Goal: Browse casually

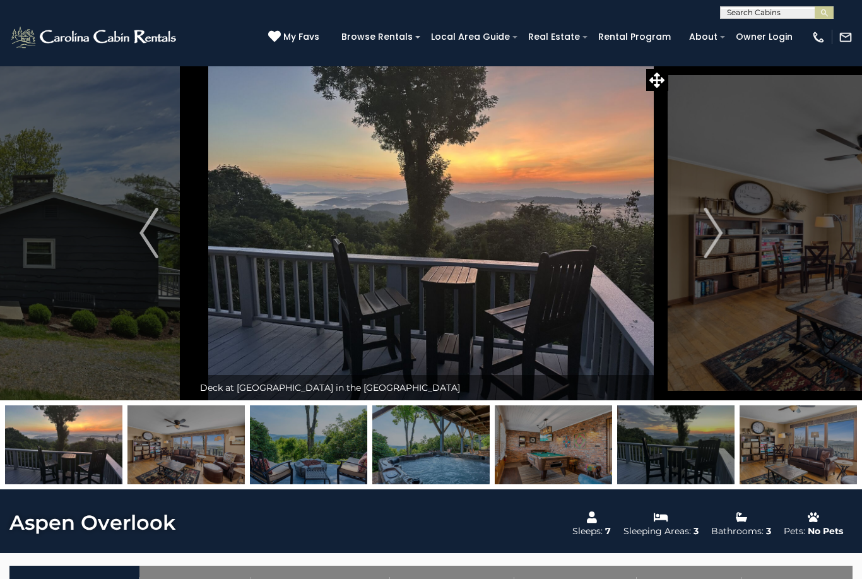
click at [720, 239] on img "Next" at bounding box center [713, 233] width 19 height 51
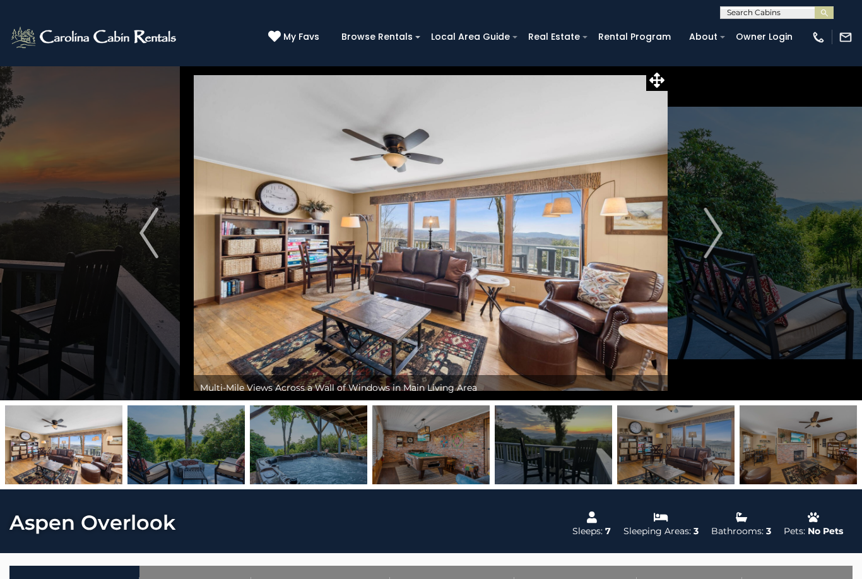
click at [710, 230] on img "Next" at bounding box center [713, 233] width 19 height 51
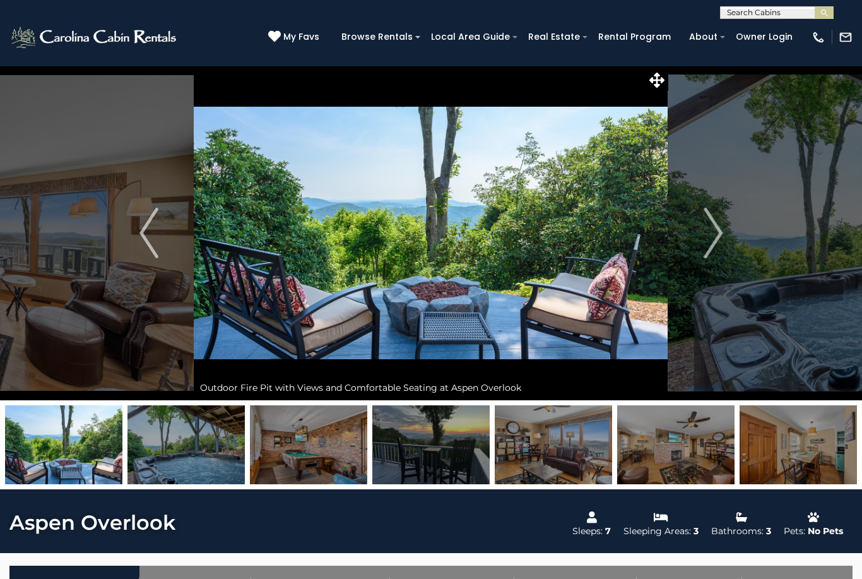
click at [699, 241] on button "Next" at bounding box center [714, 233] width 90 height 335
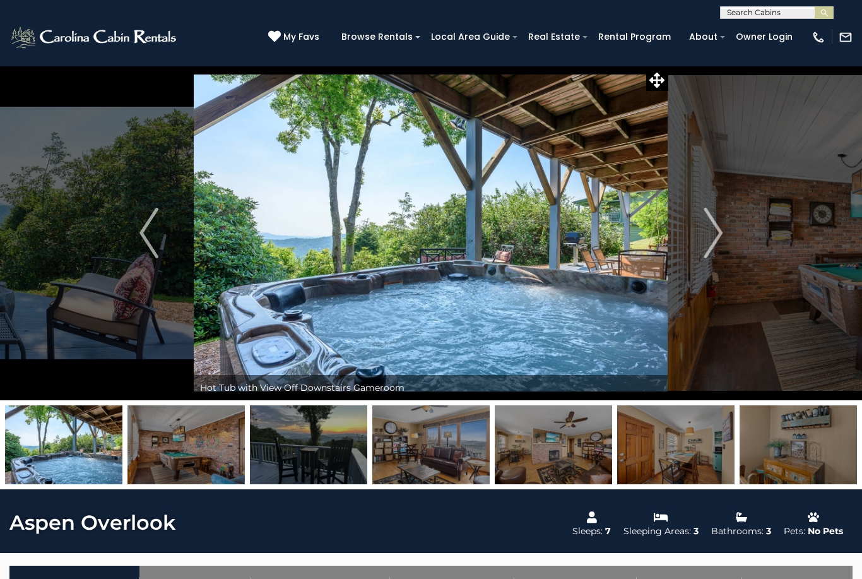
click at [717, 234] on img "Next" at bounding box center [713, 233] width 19 height 51
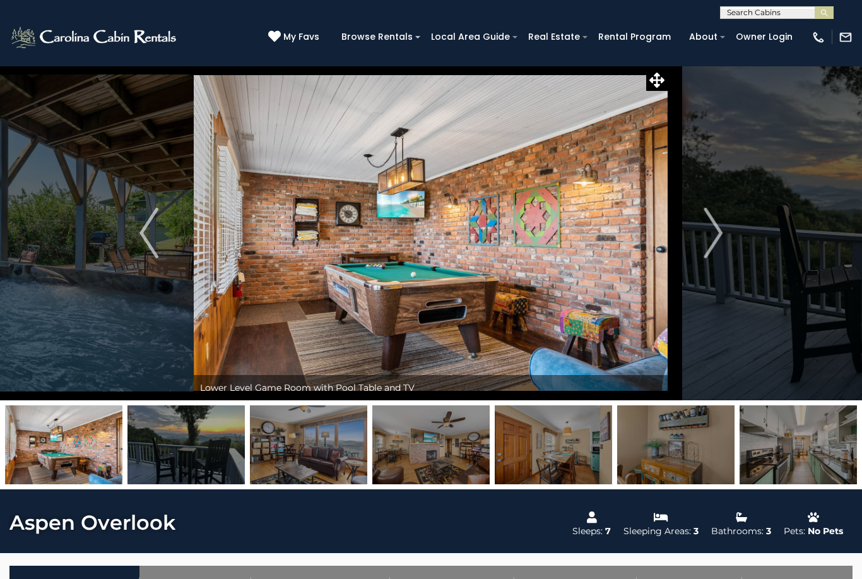
click at [146, 215] on img "Previous" at bounding box center [149, 233] width 19 height 51
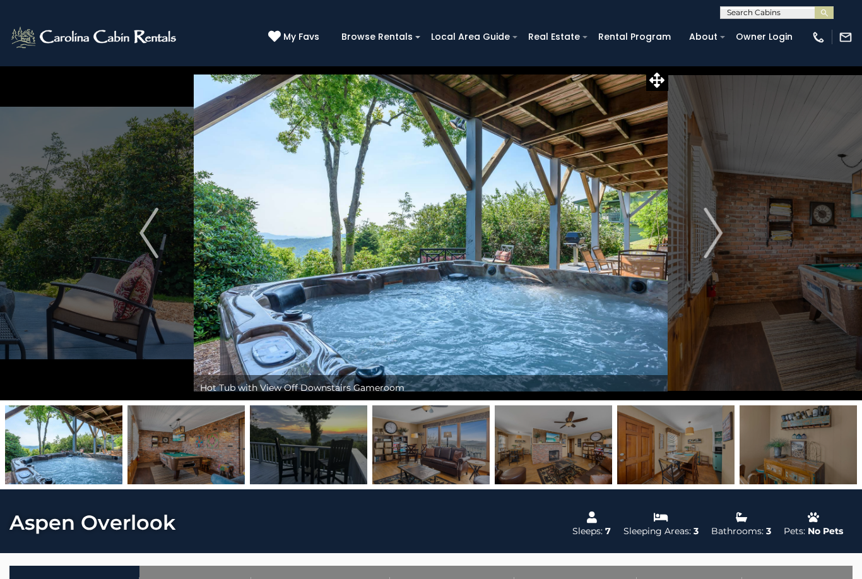
click at [718, 239] on img "Next" at bounding box center [713, 233] width 19 height 51
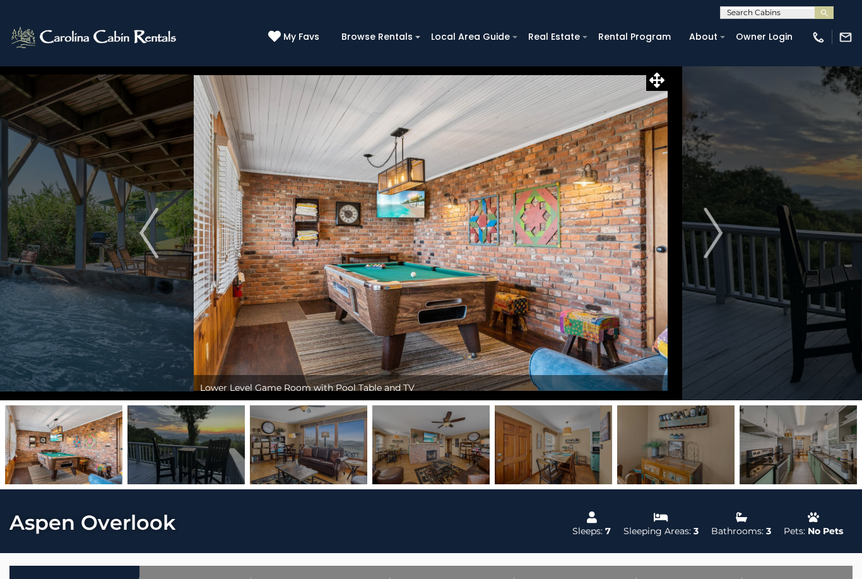
click at [712, 228] on img "Next" at bounding box center [713, 233] width 19 height 51
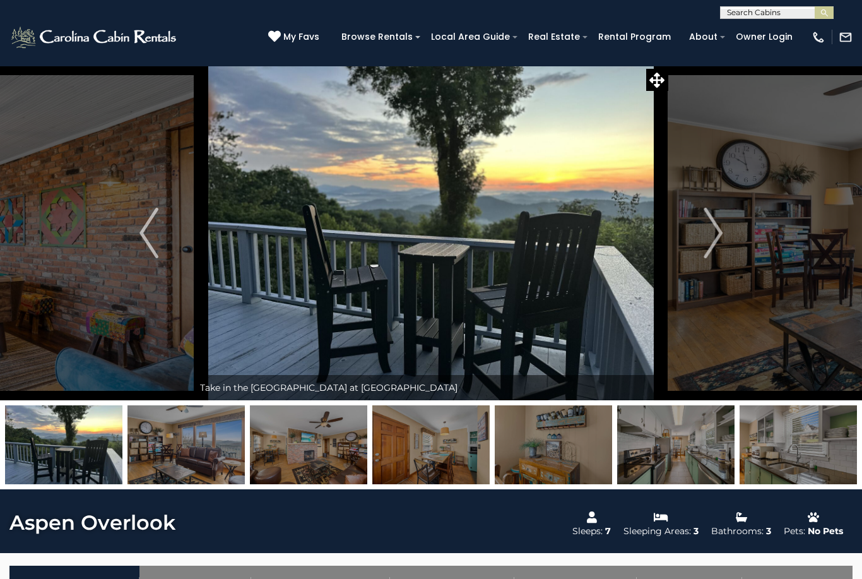
click at [708, 232] on img "Next" at bounding box center [713, 233] width 19 height 51
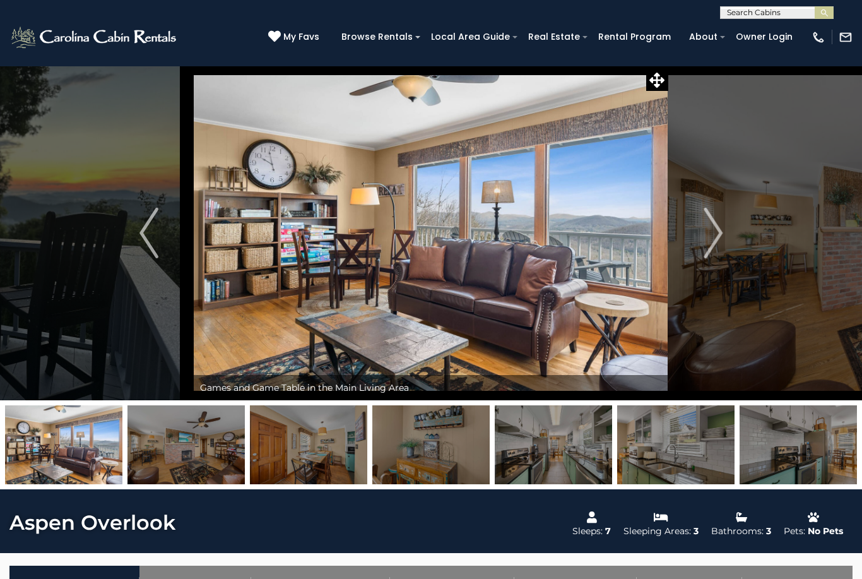
click at [720, 237] on img "Next" at bounding box center [713, 233] width 19 height 51
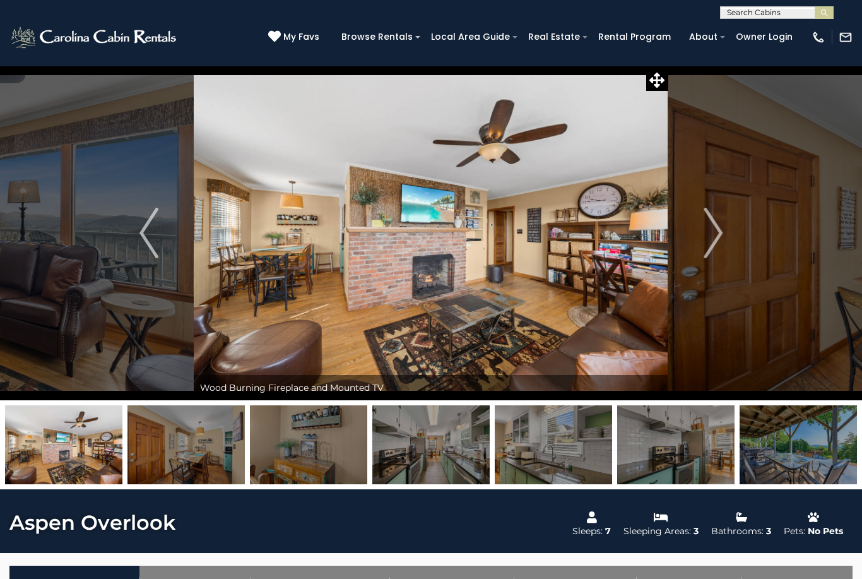
click at [717, 235] on img "Next" at bounding box center [713, 233] width 19 height 51
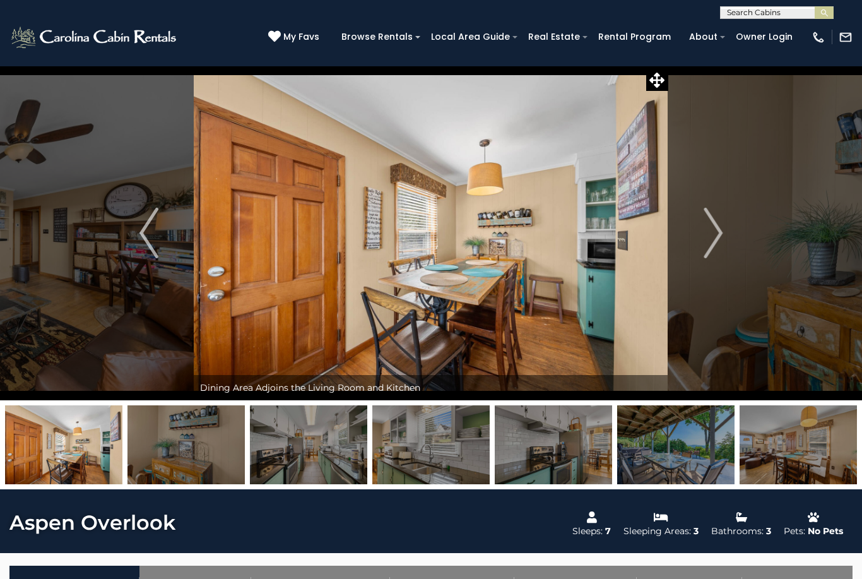
click at [134, 235] on button "Previous" at bounding box center [149, 233] width 90 height 335
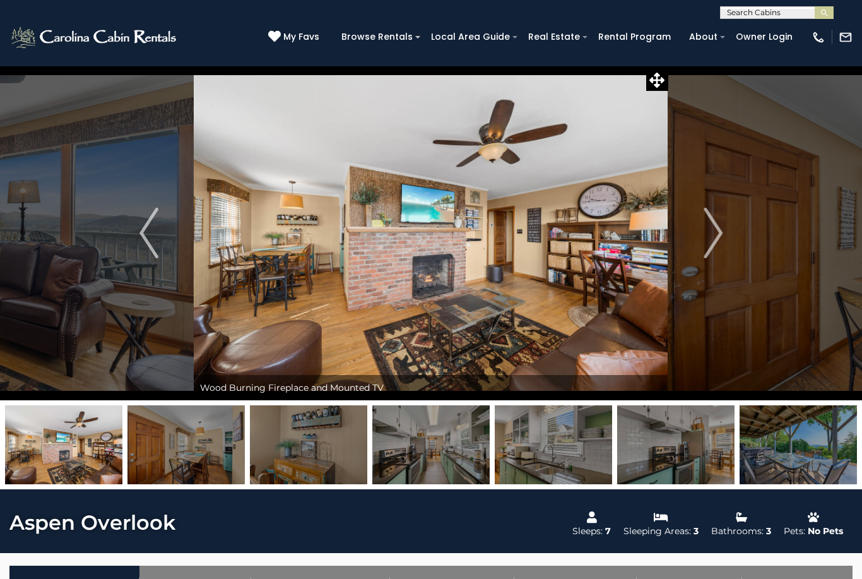
click at [138, 230] on button "Previous" at bounding box center [149, 233] width 90 height 335
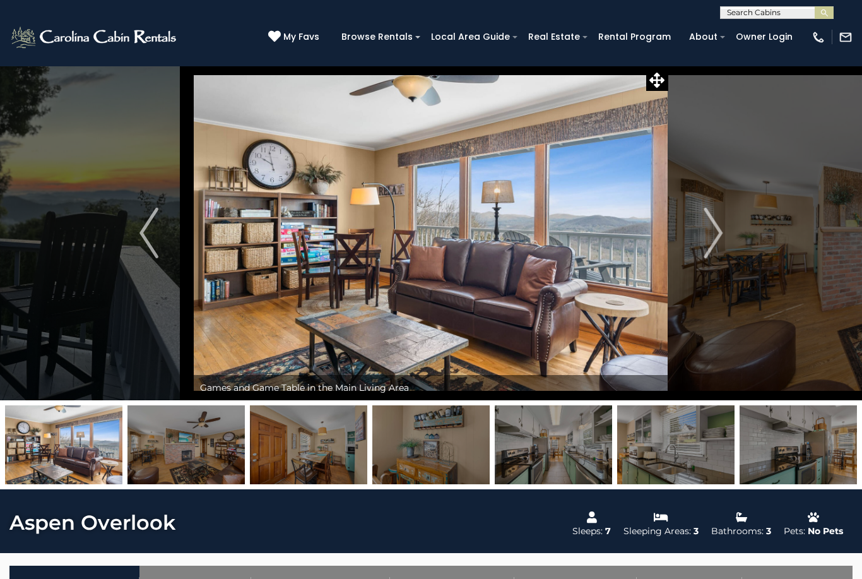
click at [134, 237] on button "Previous" at bounding box center [149, 233] width 90 height 335
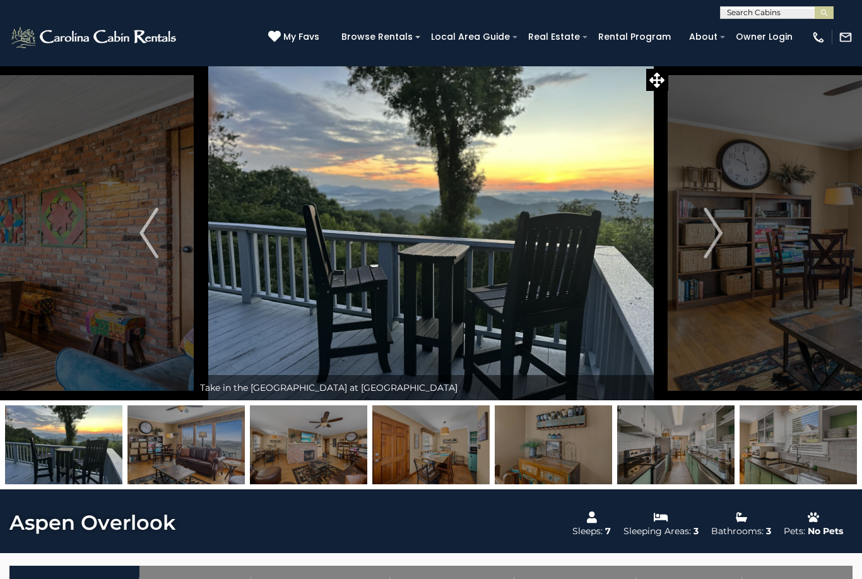
click at [705, 236] on img "Next" at bounding box center [713, 233] width 19 height 51
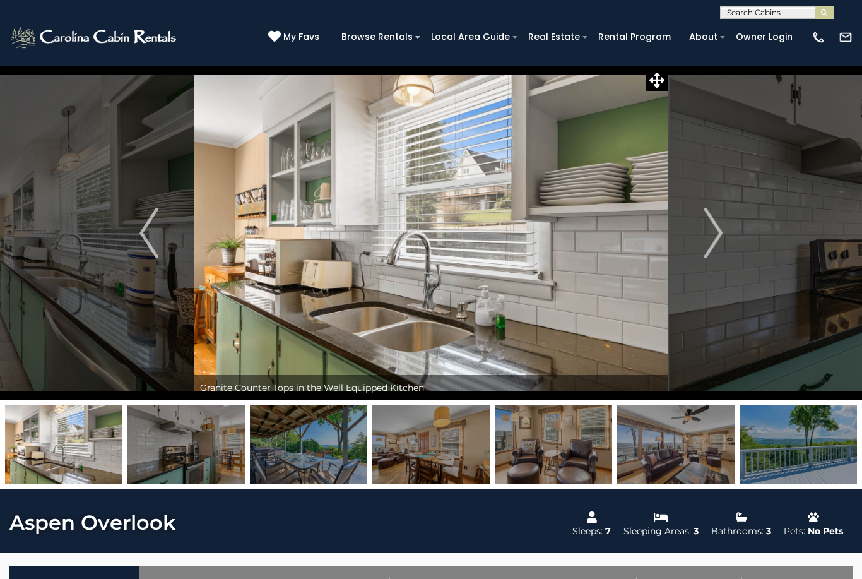
click at [298, 437] on img at bounding box center [308, 444] width 117 height 79
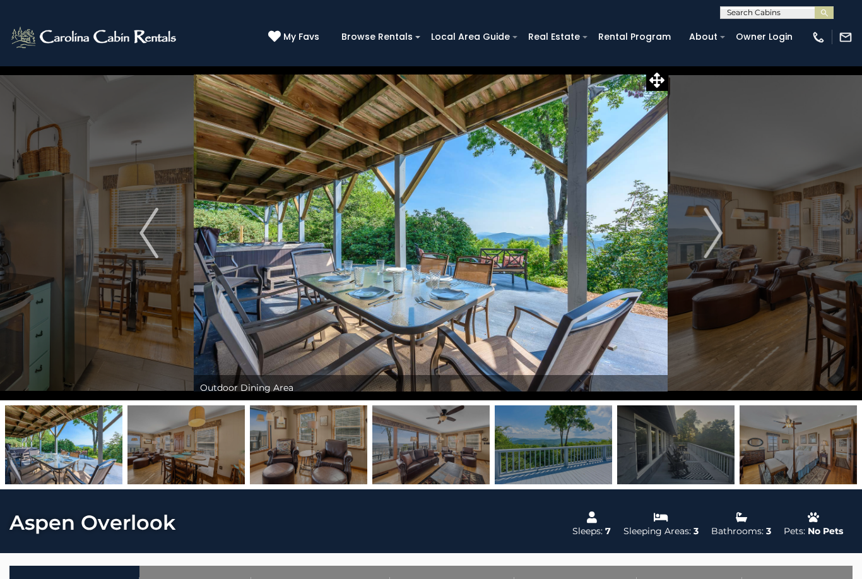
click at [529, 468] on img at bounding box center [553, 444] width 117 height 79
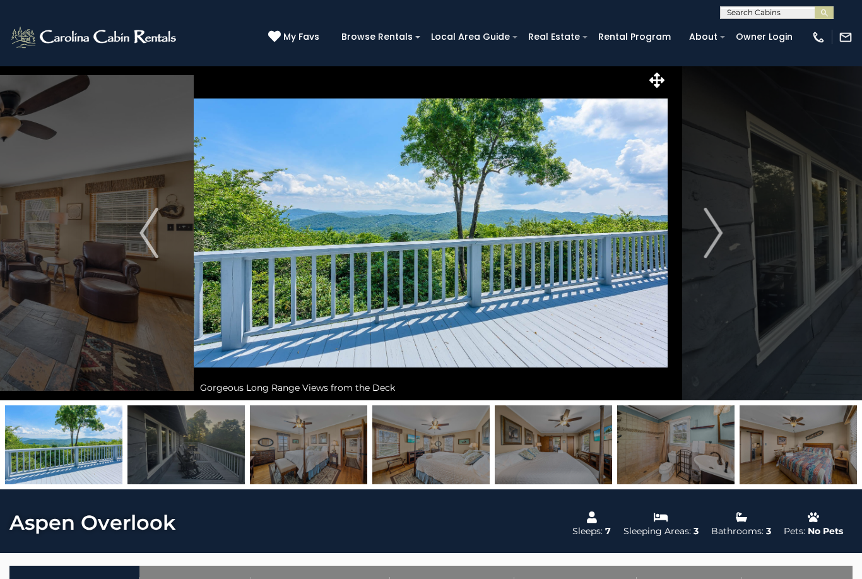
click at [187, 462] on img at bounding box center [186, 444] width 117 height 79
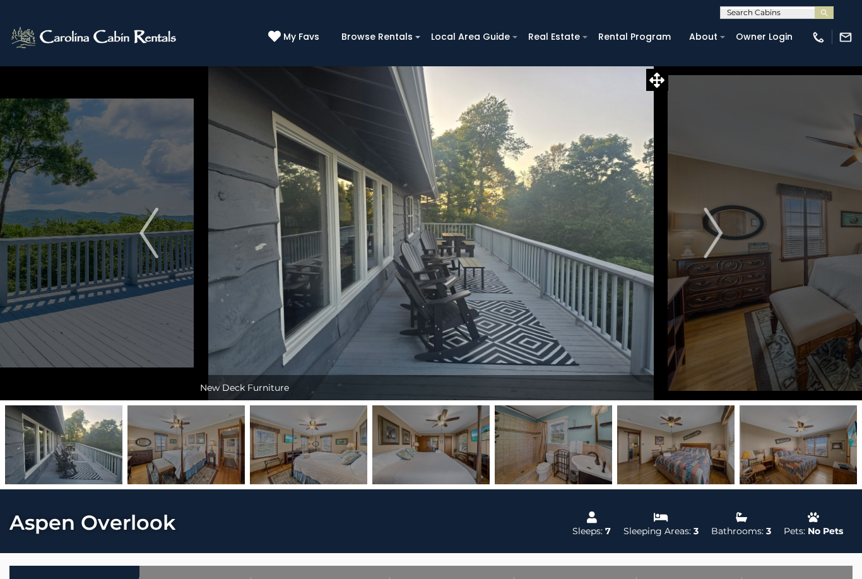
click at [831, 435] on img at bounding box center [798, 444] width 117 height 79
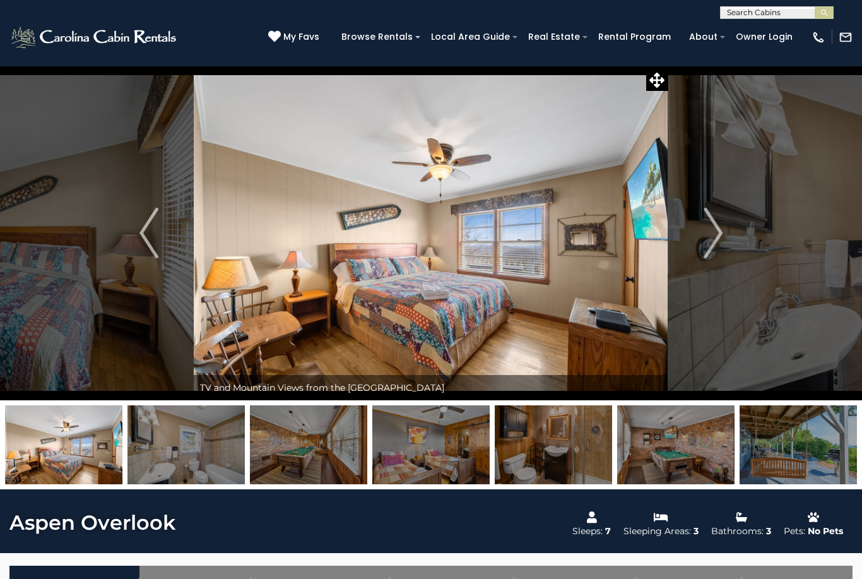
click at [811, 432] on img at bounding box center [798, 444] width 117 height 79
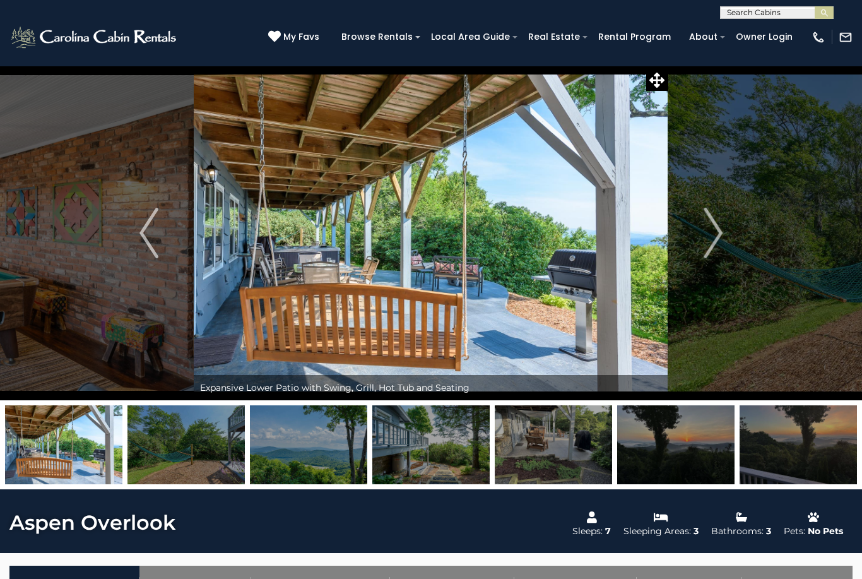
click at [138, 232] on button "Previous" at bounding box center [149, 233] width 90 height 335
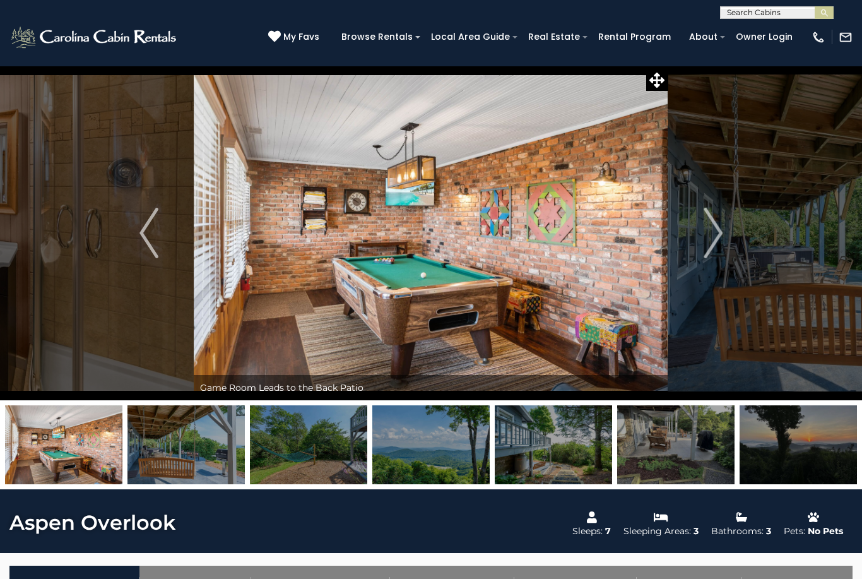
click at [143, 235] on img "Previous" at bounding box center [149, 233] width 19 height 51
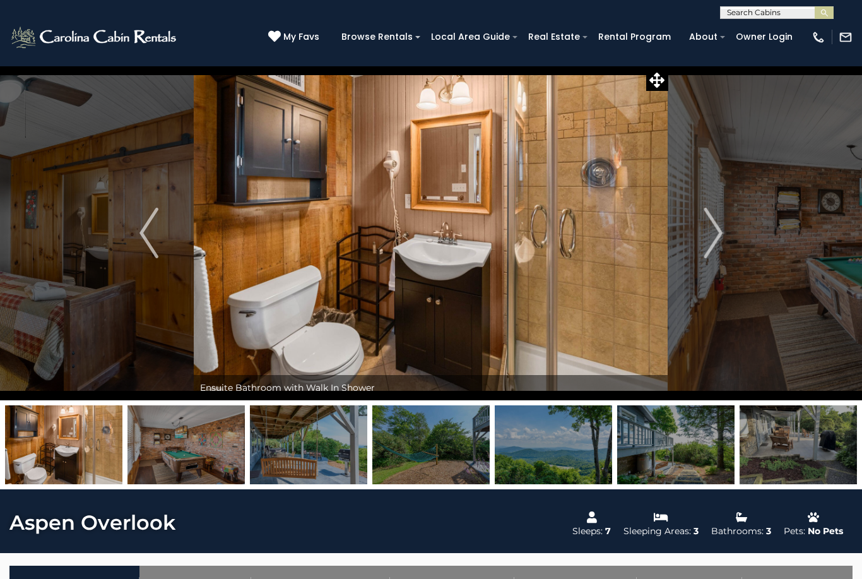
click at [140, 234] on img "Previous" at bounding box center [149, 233] width 19 height 51
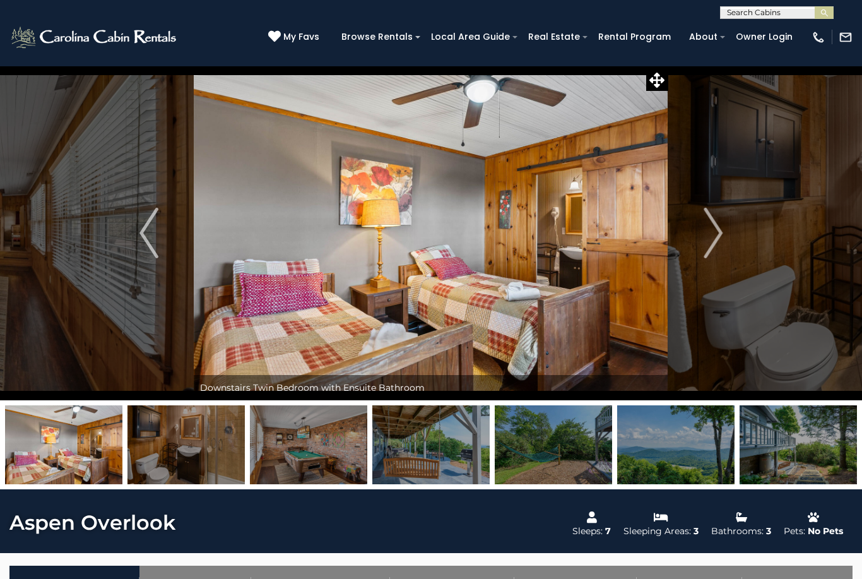
click at [138, 239] on button "Previous" at bounding box center [149, 233] width 90 height 335
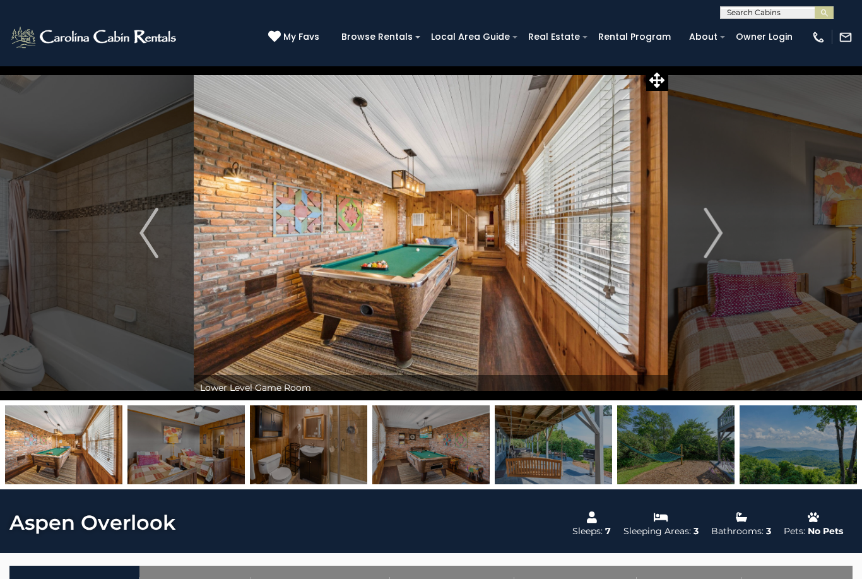
click at [139, 235] on button "Previous" at bounding box center [149, 233] width 90 height 335
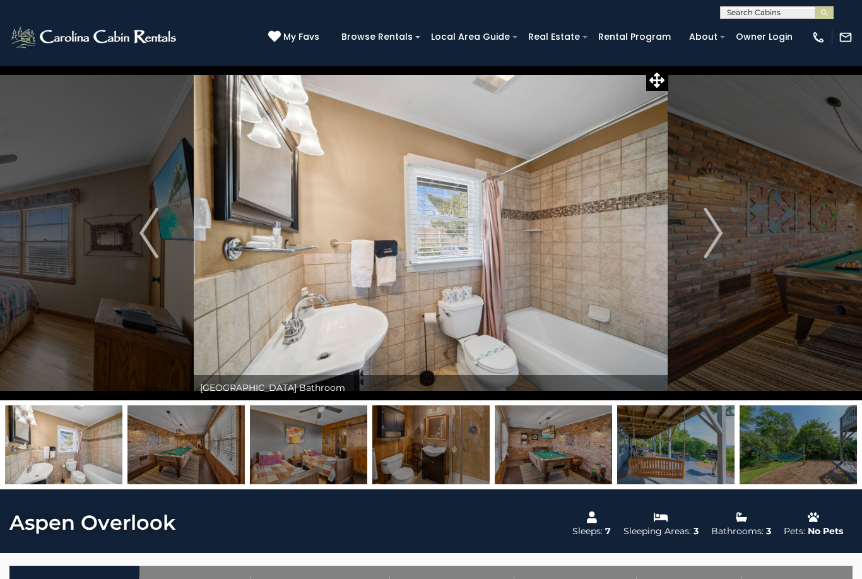
click at [143, 235] on img "Previous" at bounding box center [149, 233] width 19 height 51
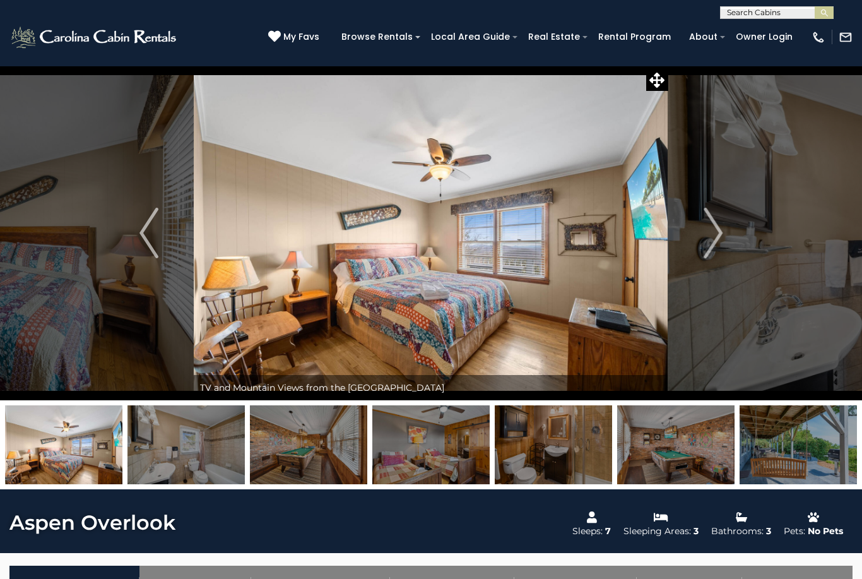
click at [138, 237] on button "Previous" at bounding box center [149, 233] width 90 height 335
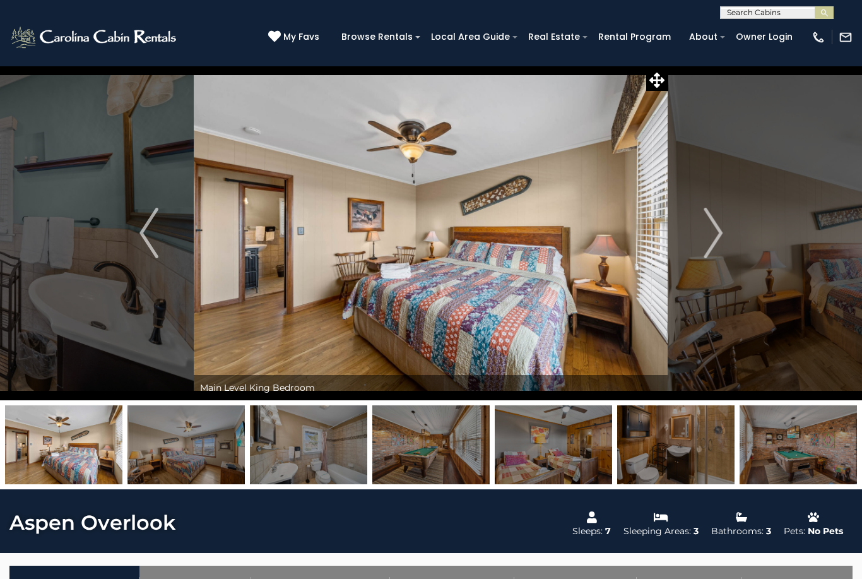
click at [134, 246] on button "Previous" at bounding box center [149, 233] width 90 height 335
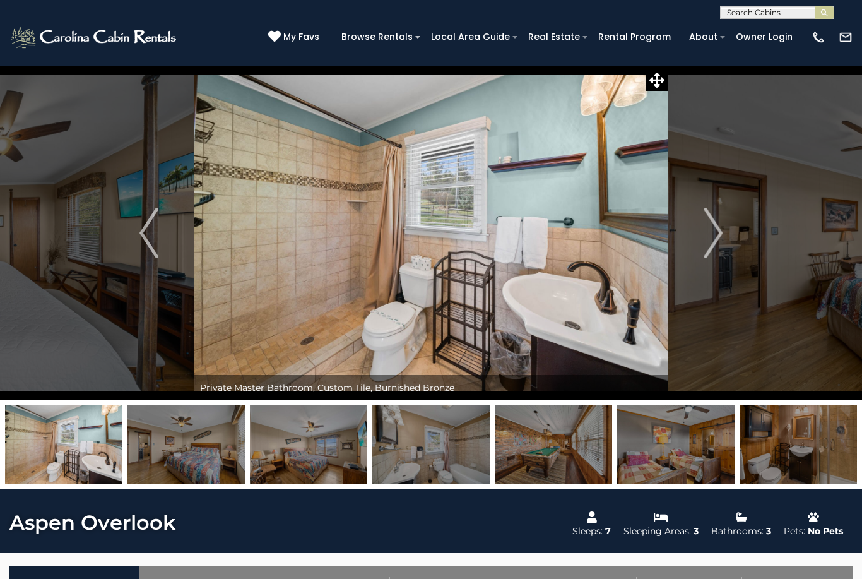
click at [145, 234] on img "Previous" at bounding box center [149, 233] width 19 height 51
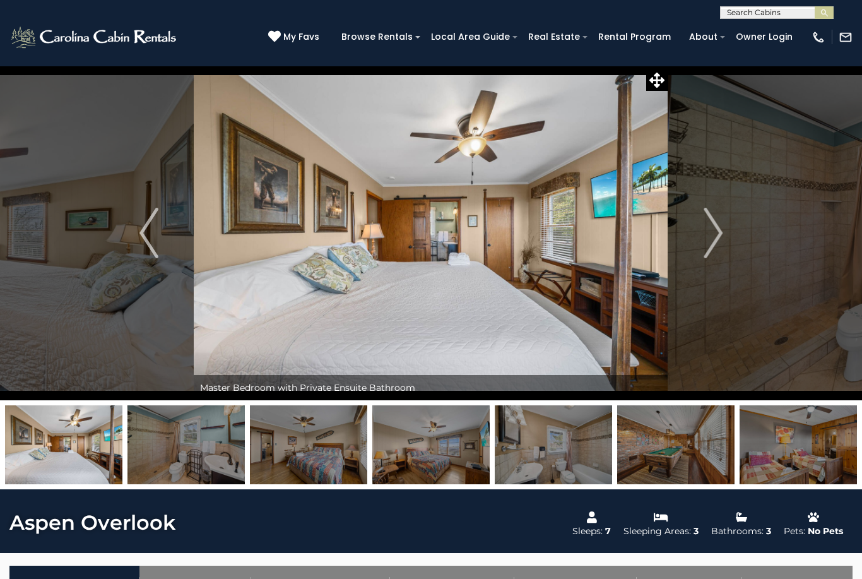
click at [134, 241] on button "Previous" at bounding box center [149, 233] width 90 height 335
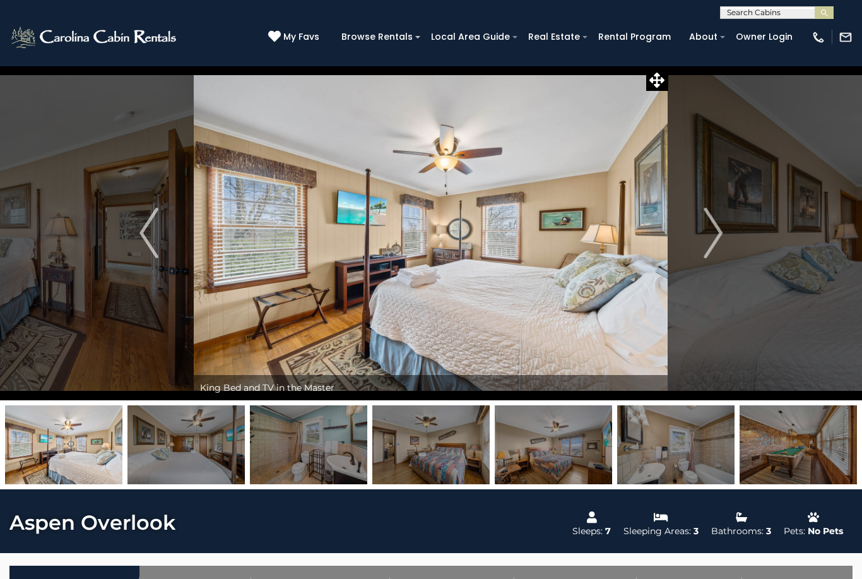
click at [144, 243] on img "Previous" at bounding box center [149, 233] width 19 height 51
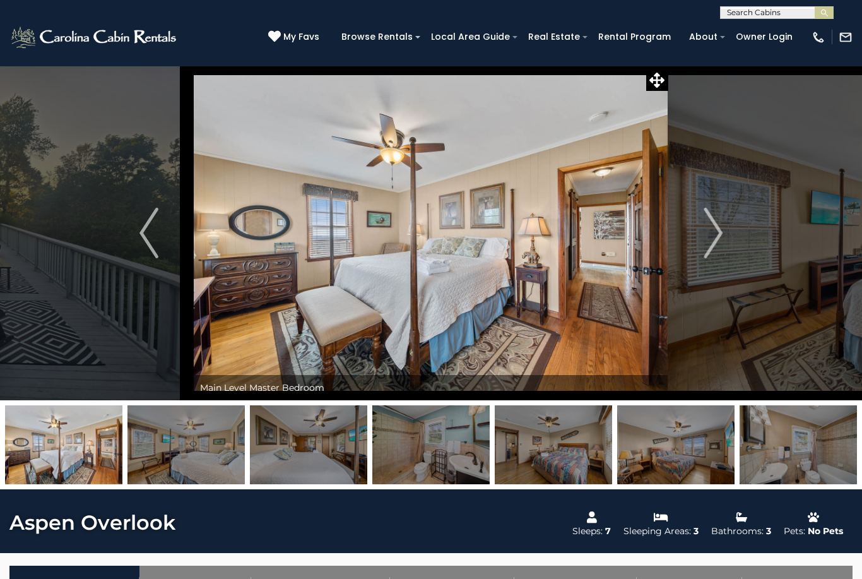
click at [164, 240] on button "Previous" at bounding box center [149, 233] width 90 height 335
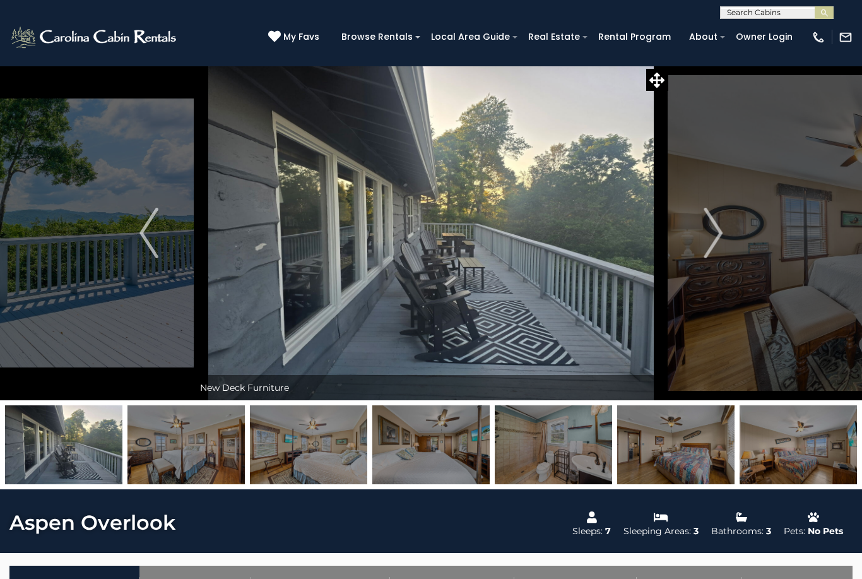
click at [138, 233] on button "Previous" at bounding box center [149, 233] width 90 height 335
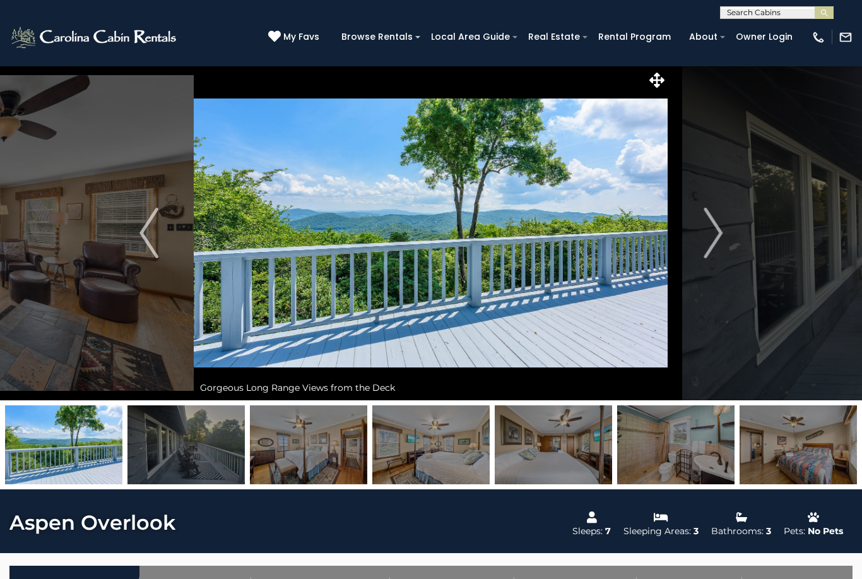
click at [137, 228] on button "Previous" at bounding box center [149, 233] width 90 height 335
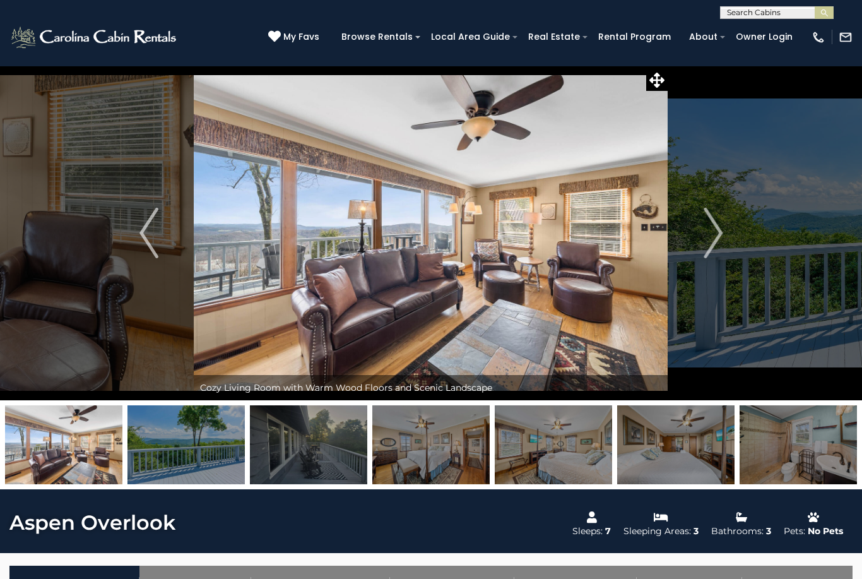
click at [135, 238] on button "Previous" at bounding box center [149, 233] width 90 height 335
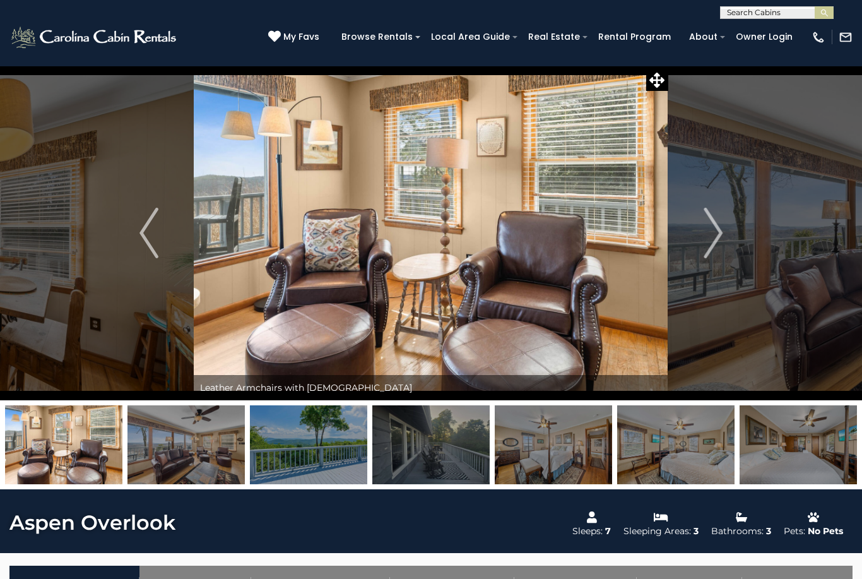
click at [141, 227] on img "Previous" at bounding box center [149, 233] width 19 height 51
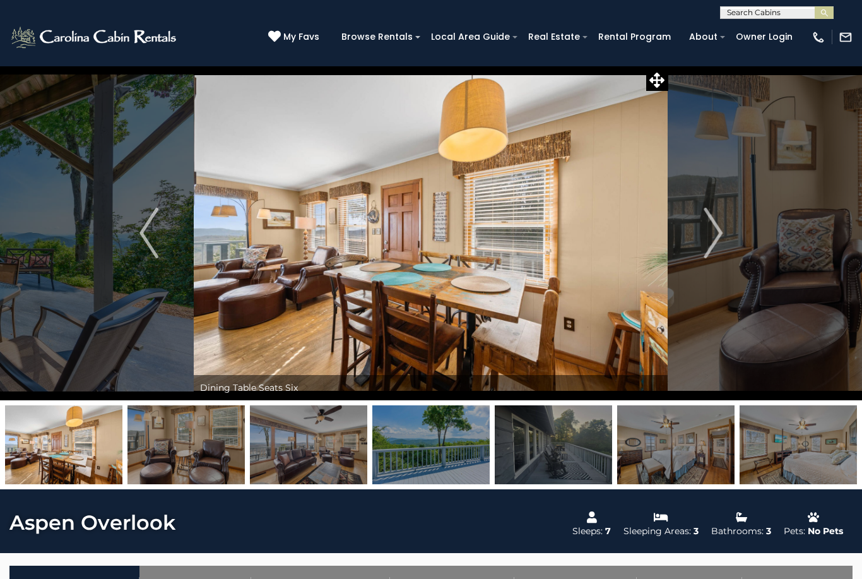
click at [132, 227] on button "Previous" at bounding box center [149, 233] width 90 height 335
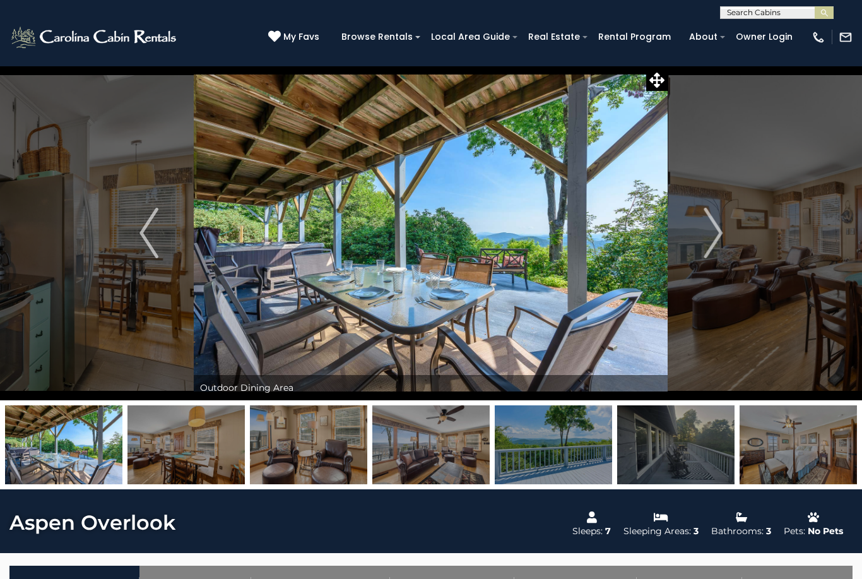
click at [145, 233] on img "Previous" at bounding box center [149, 233] width 19 height 51
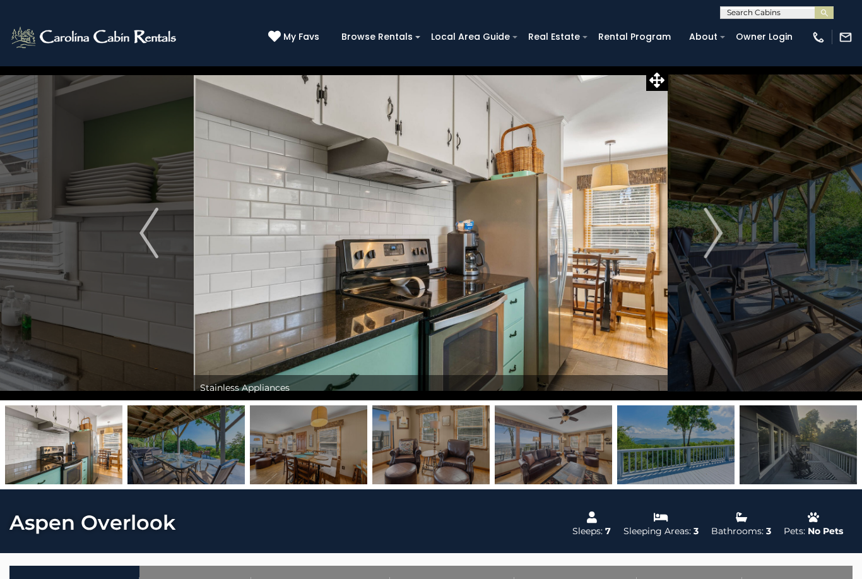
click at [126, 234] on button "Previous" at bounding box center [149, 233] width 90 height 335
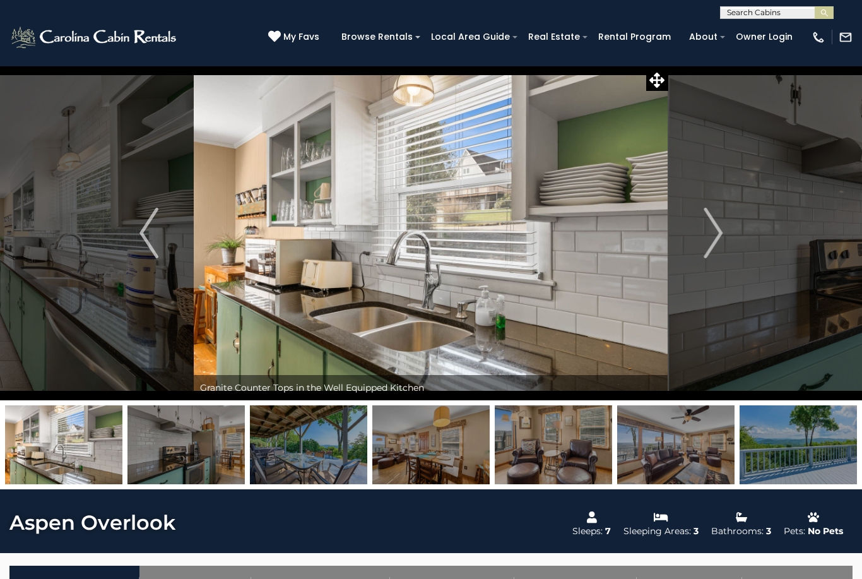
click at [138, 230] on button "Previous" at bounding box center [149, 233] width 90 height 335
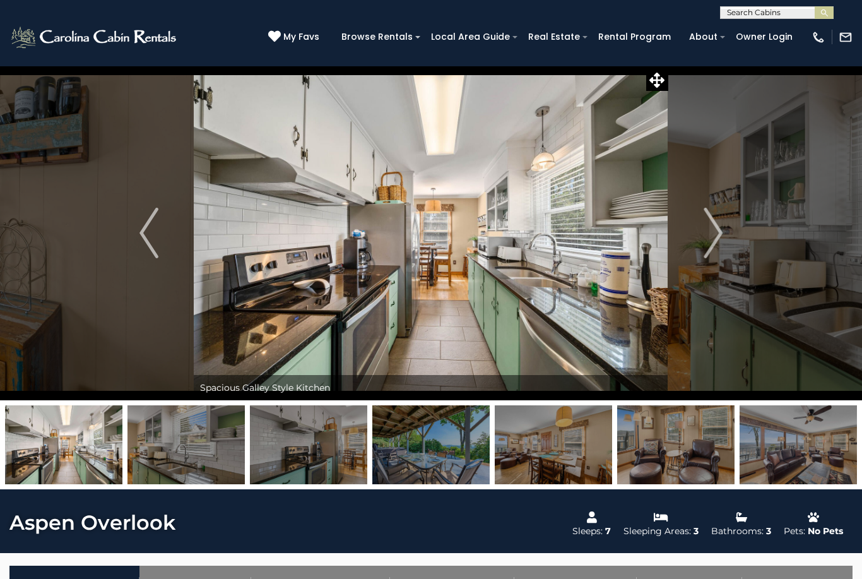
click at [143, 234] on img "Previous" at bounding box center [149, 233] width 19 height 51
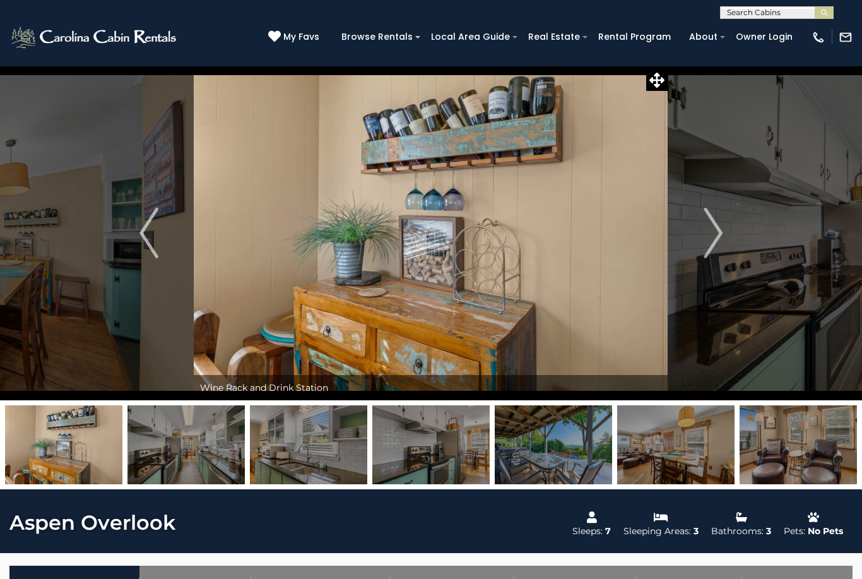
click at [142, 227] on img "Previous" at bounding box center [149, 233] width 19 height 51
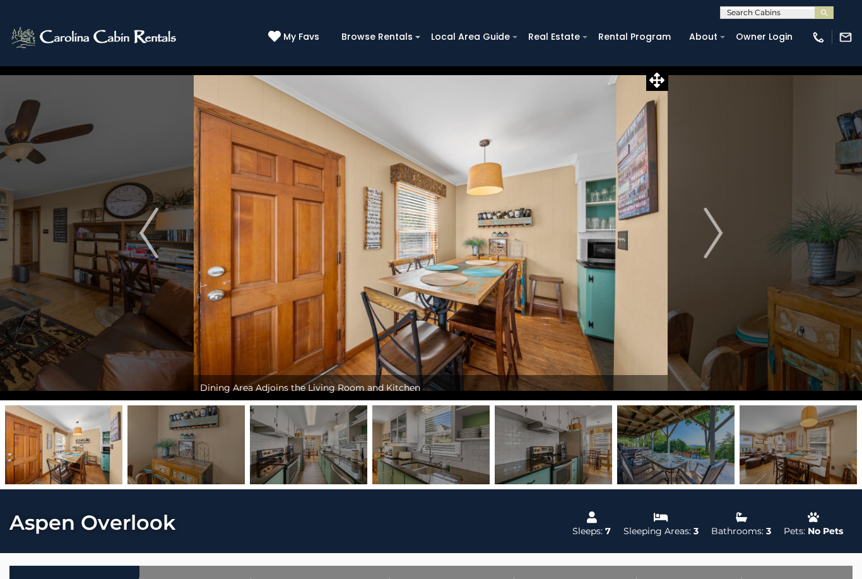
click at [140, 235] on img "Previous" at bounding box center [149, 233] width 19 height 51
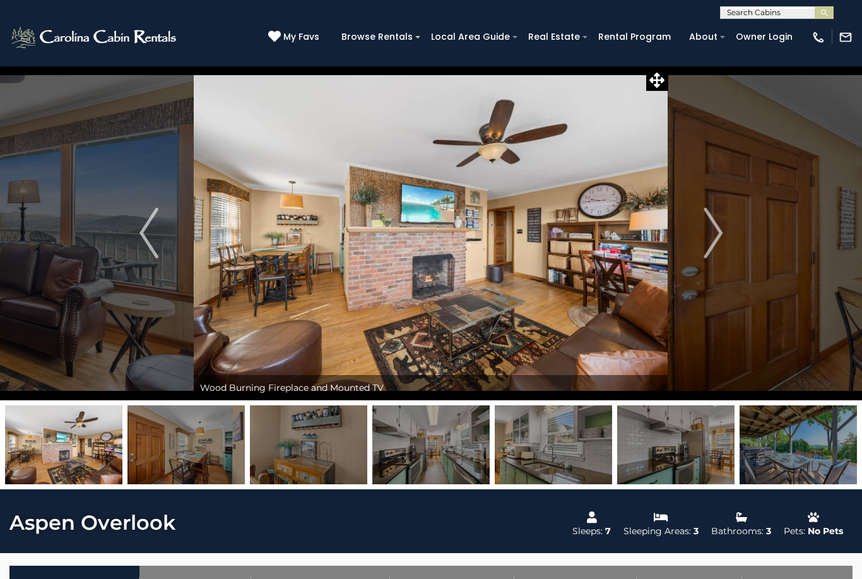
click at [145, 234] on img "Previous" at bounding box center [149, 233] width 19 height 51
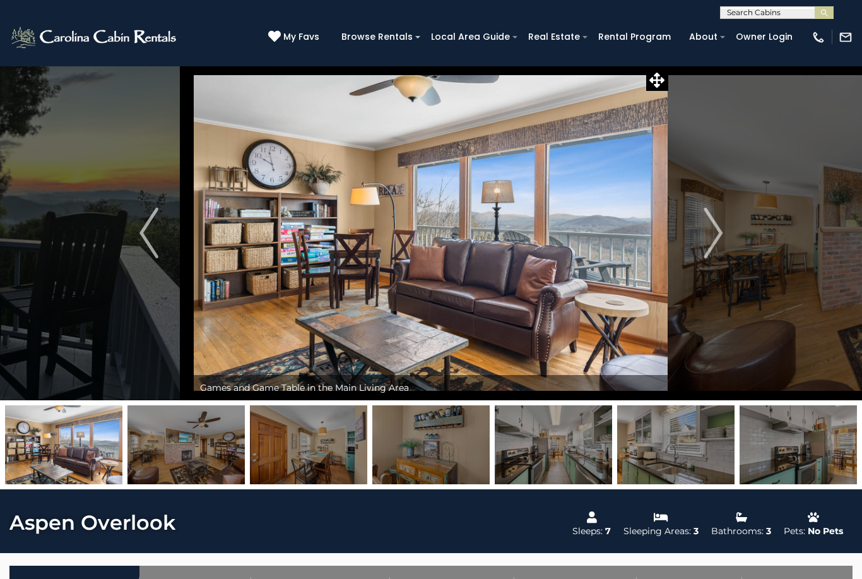
click at [143, 231] on img "Previous" at bounding box center [149, 233] width 19 height 51
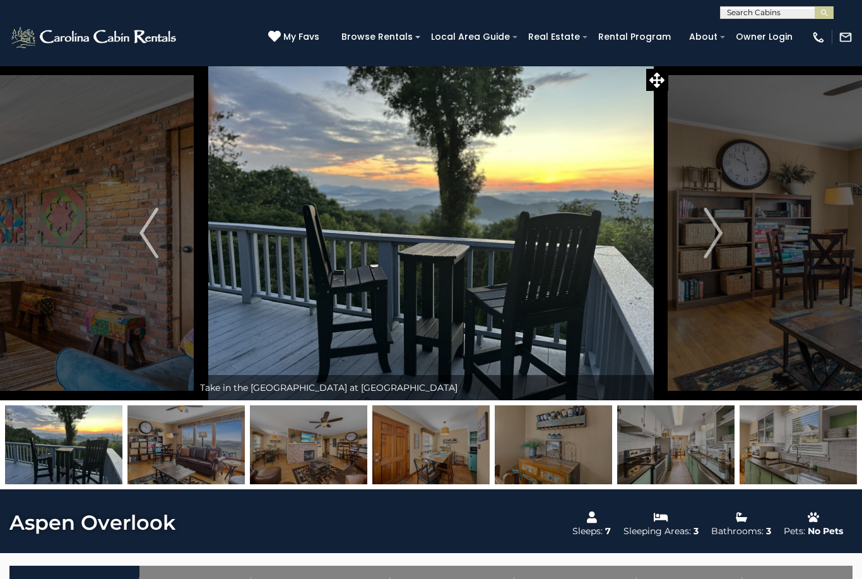
click at [141, 229] on img "Previous" at bounding box center [149, 233] width 19 height 51
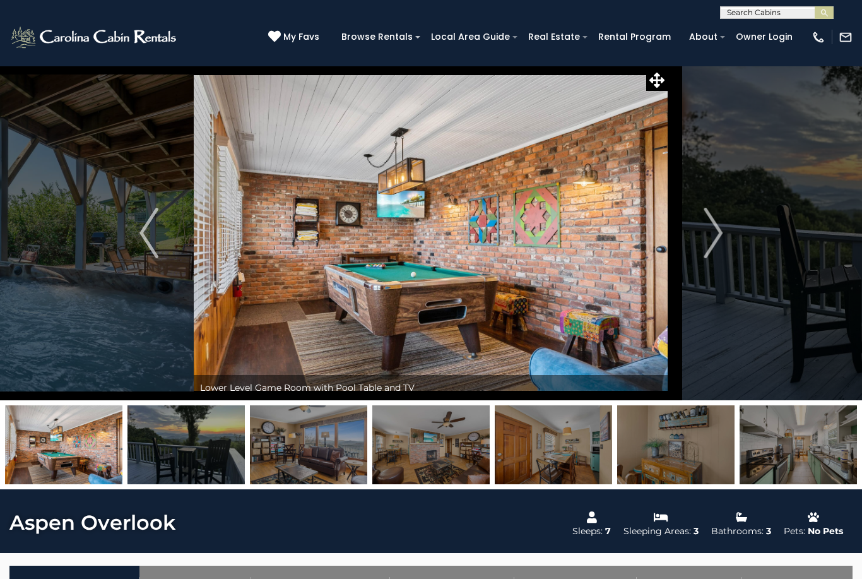
click at [138, 229] on button "Previous" at bounding box center [149, 233] width 90 height 335
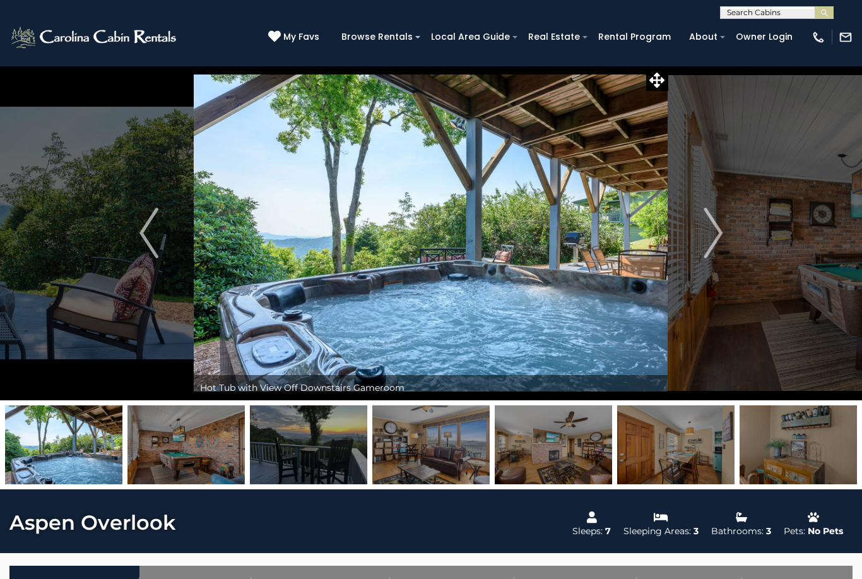
click at [139, 235] on button "Previous" at bounding box center [149, 233] width 90 height 335
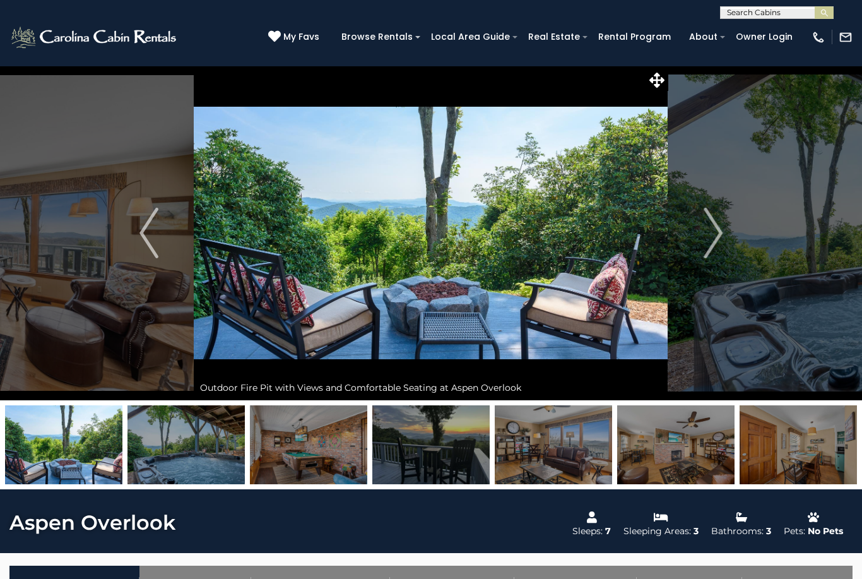
click at [143, 237] on img "Previous" at bounding box center [149, 233] width 19 height 51
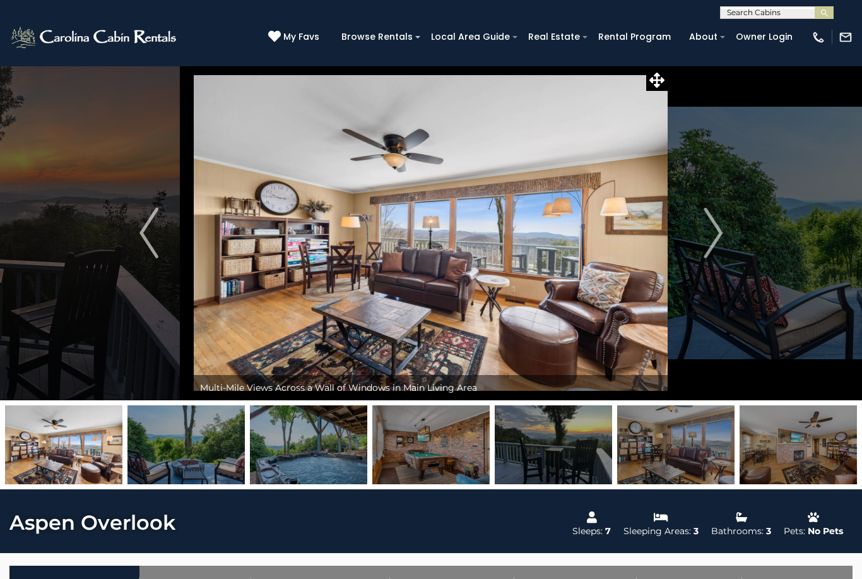
click at [145, 227] on img "Previous" at bounding box center [149, 233] width 19 height 51
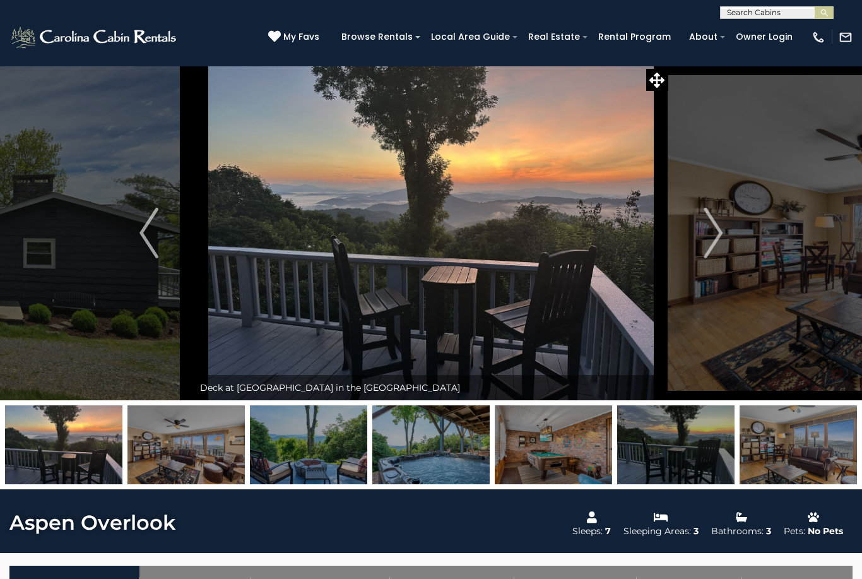
click at [142, 232] on img "Previous" at bounding box center [149, 233] width 19 height 51
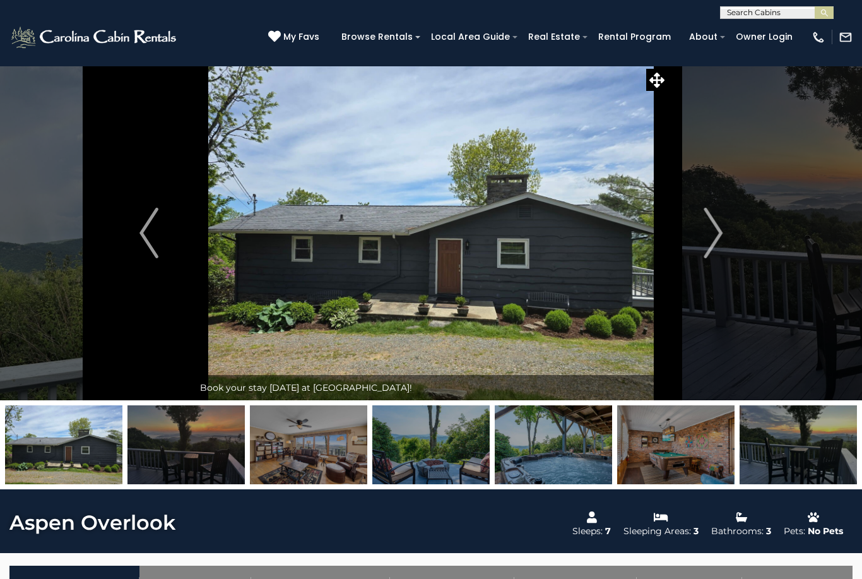
click at [141, 235] on img "Previous" at bounding box center [149, 233] width 19 height 51
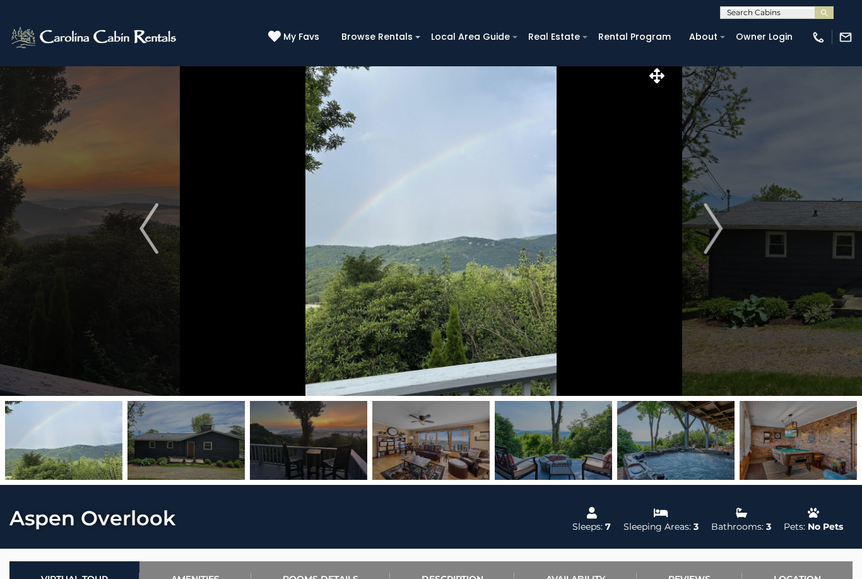
scroll to position [6, 0]
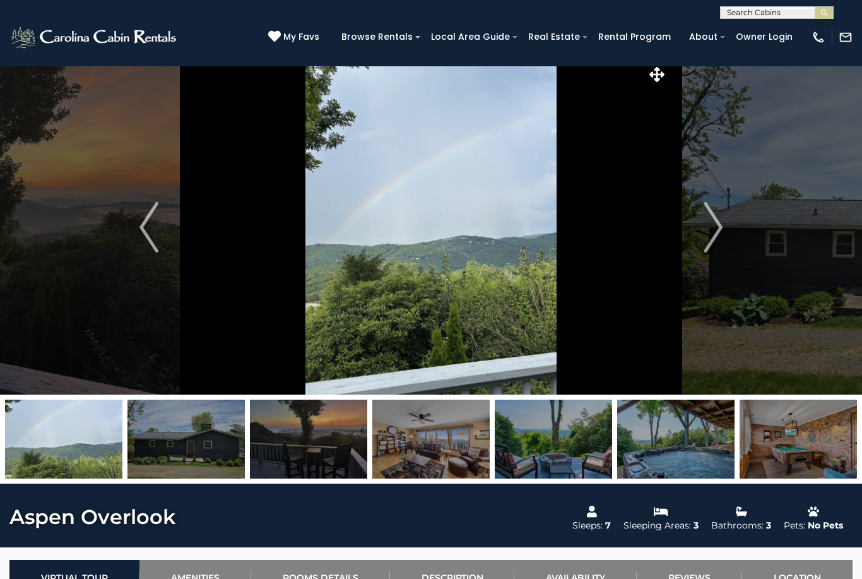
click at [139, 232] on button "Previous" at bounding box center [149, 227] width 90 height 335
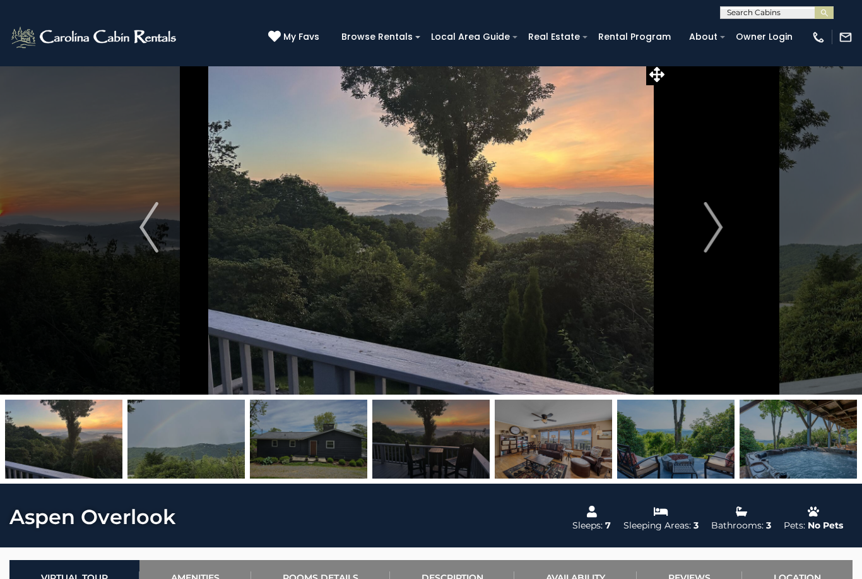
click at [133, 227] on button "Previous" at bounding box center [149, 227] width 90 height 335
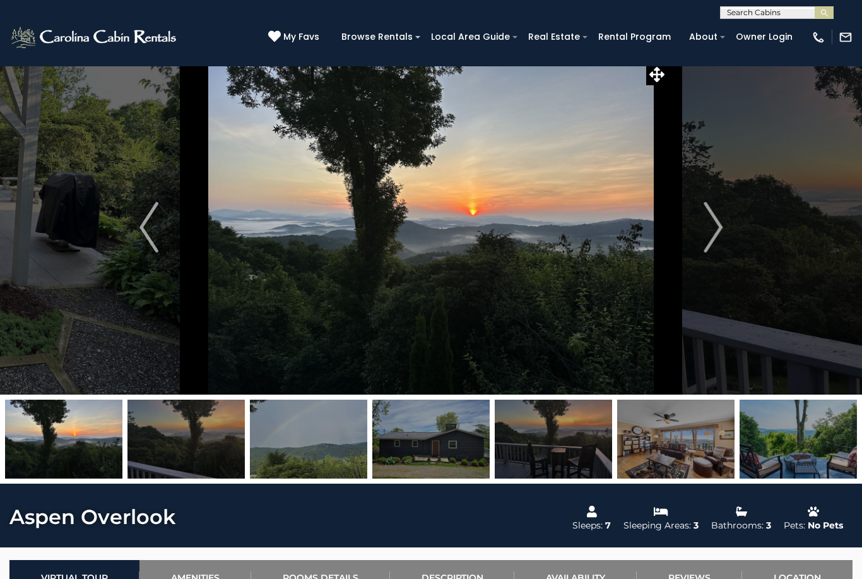
click at [129, 237] on button "Previous" at bounding box center [149, 227] width 90 height 335
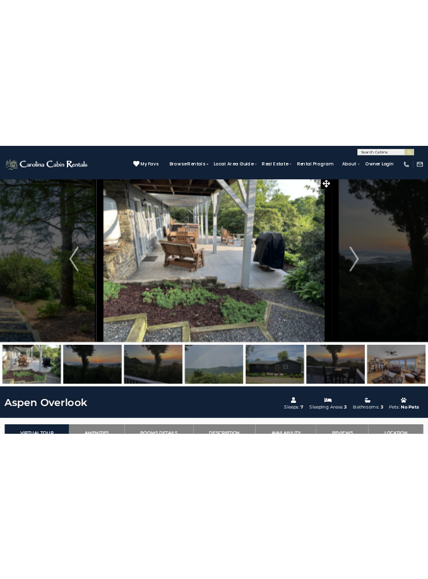
scroll to position [0, 0]
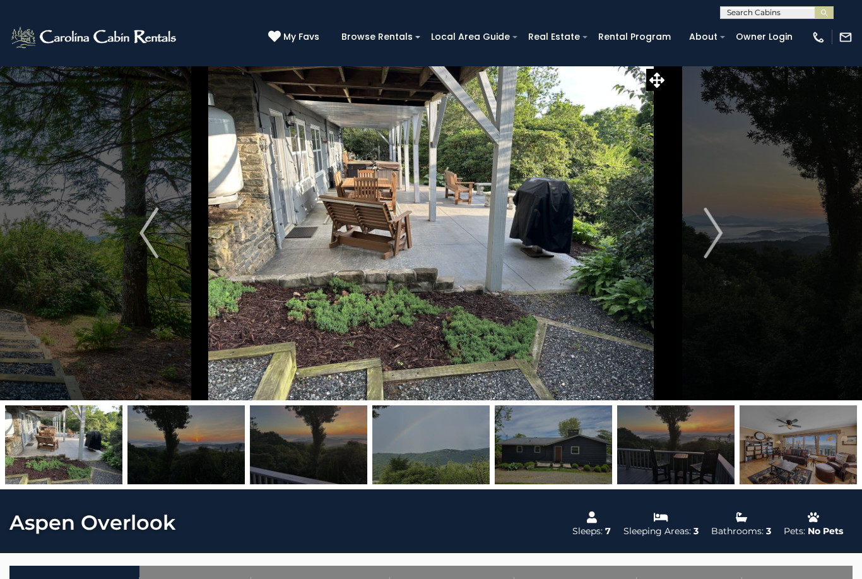
click at [152, 229] on img "Previous" at bounding box center [149, 233] width 19 height 51
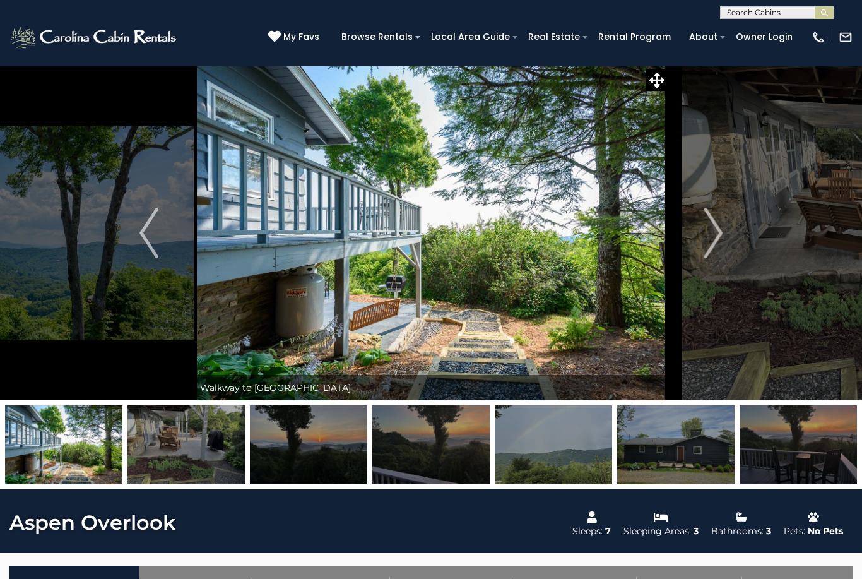
click at [132, 229] on button "Previous" at bounding box center [149, 233] width 90 height 335
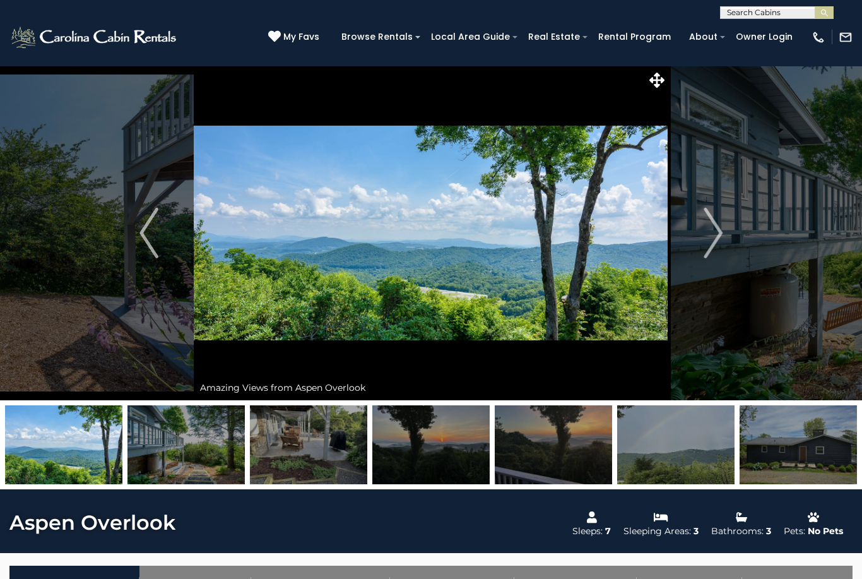
click at [712, 228] on img "Next" at bounding box center [713, 233] width 19 height 51
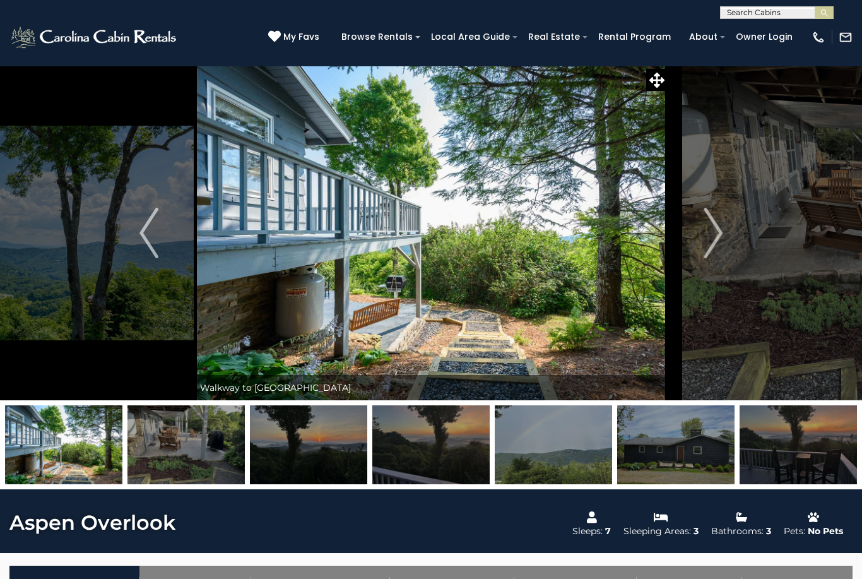
click at [124, 229] on button "Previous" at bounding box center [149, 233] width 90 height 335
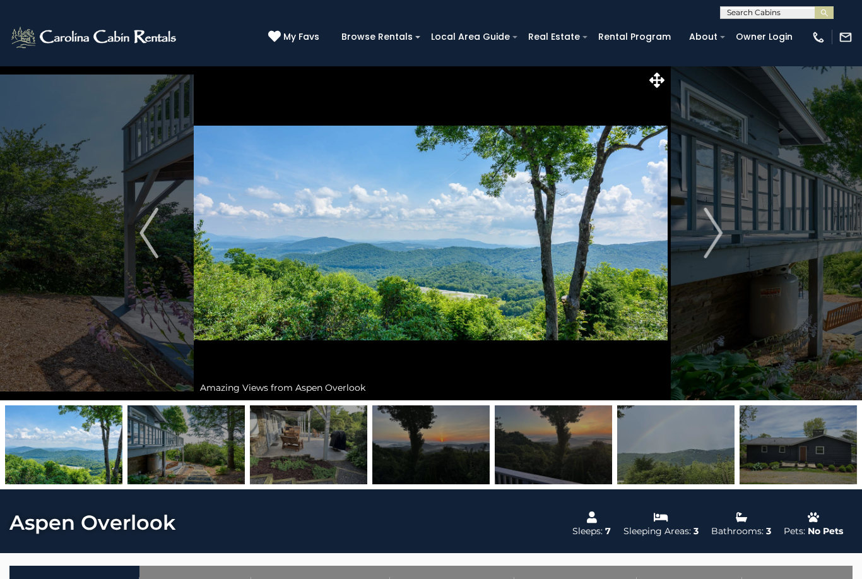
click at [134, 230] on button "Previous" at bounding box center [149, 233] width 90 height 335
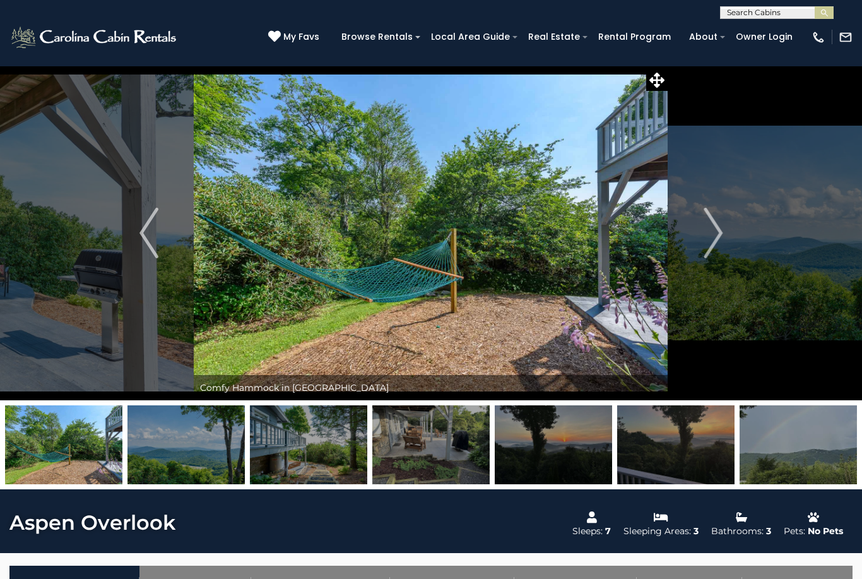
click at [166, 239] on button "Previous" at bounding box center [149, 233] width 90 height 335
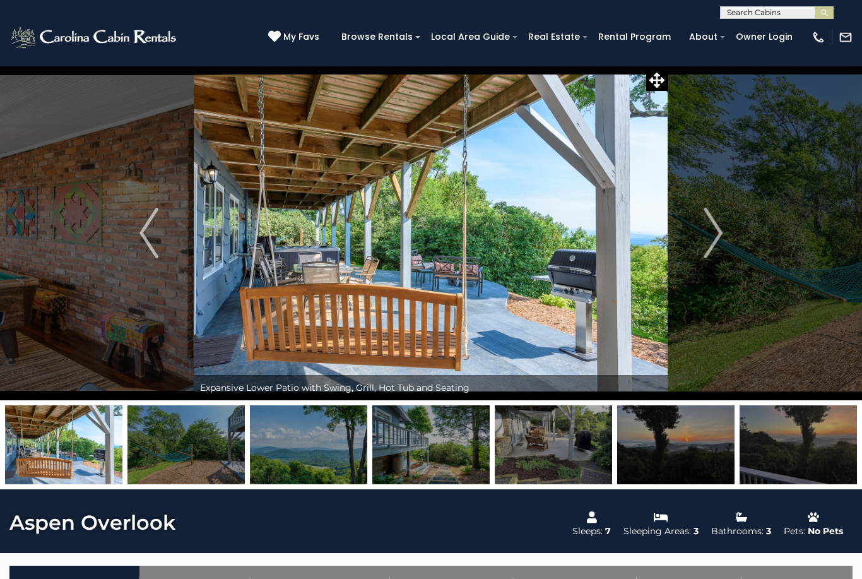
click at [154, 219] on img "Previous" at bounding box center [149, 233] width 19 height 51
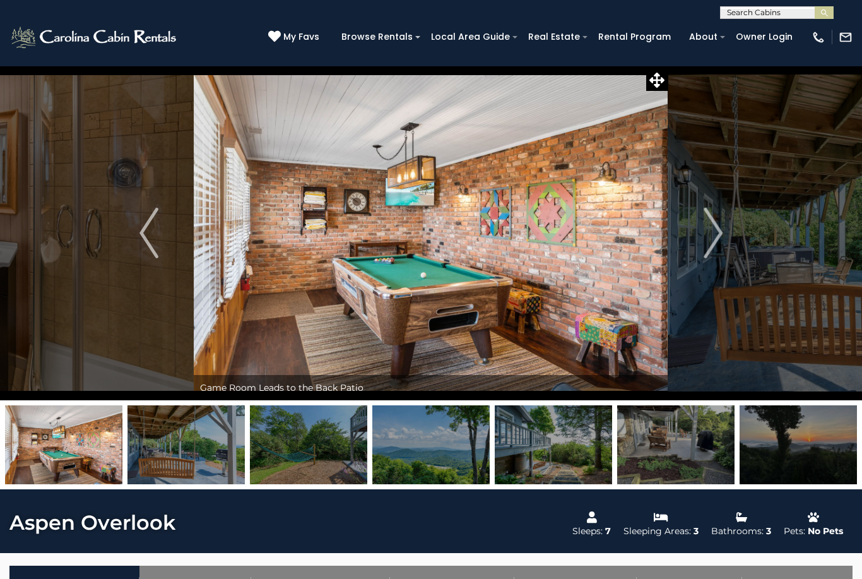
click at [164, 221] on button "Previous" at bounding box center [149, 233] width 90 height 335
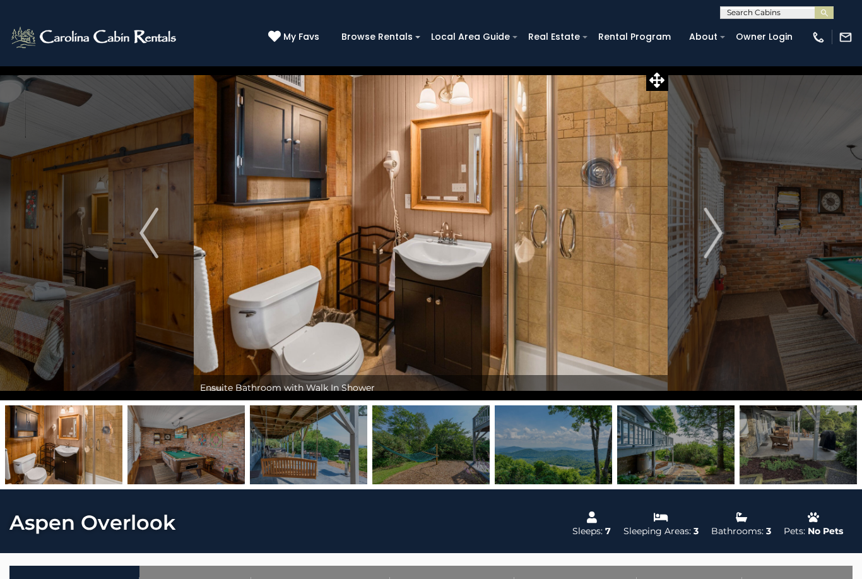
click at [162, 223] on button "Previous" at bounding box center [149, 233] width 90 height 335
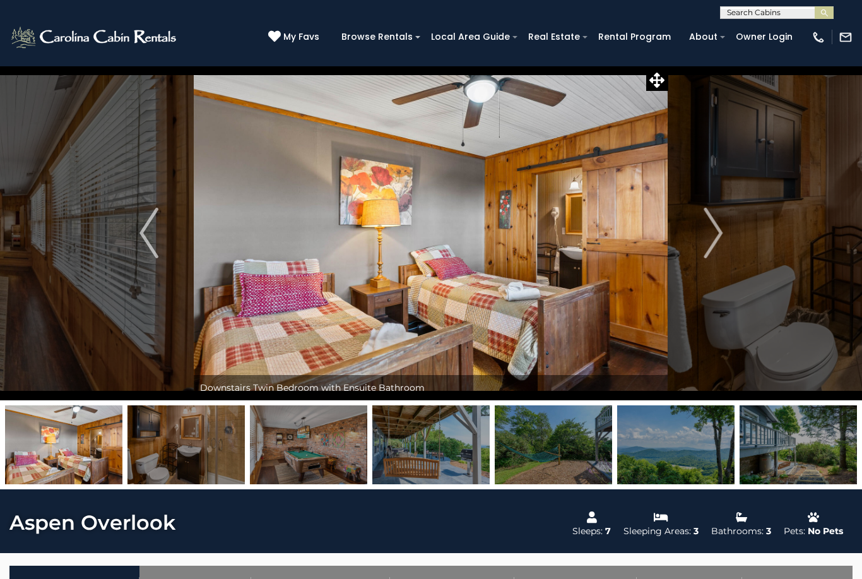
click at [164, 240] on button "Previous" at bounding box center [149, 233] width 90 height 335
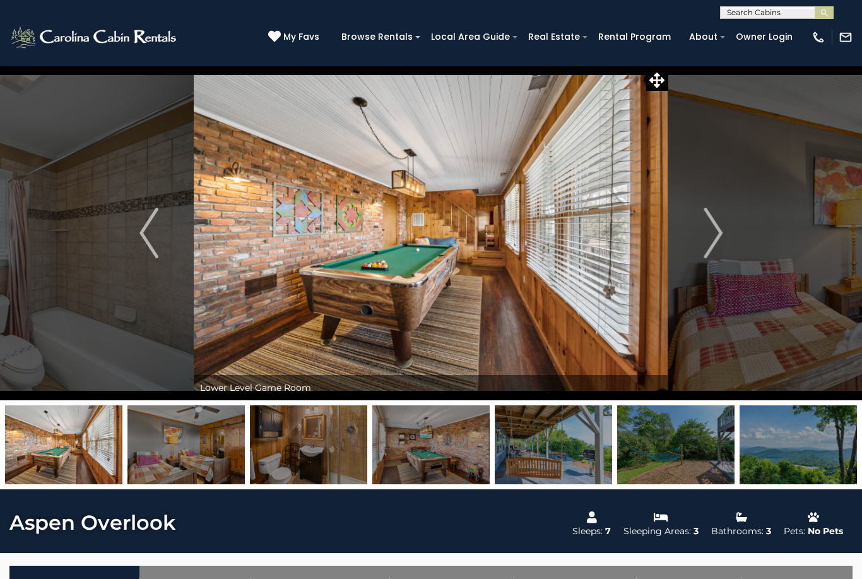
click at [160, 219] on button "Previous" at bounding box center [149, 233] width 90 height 335
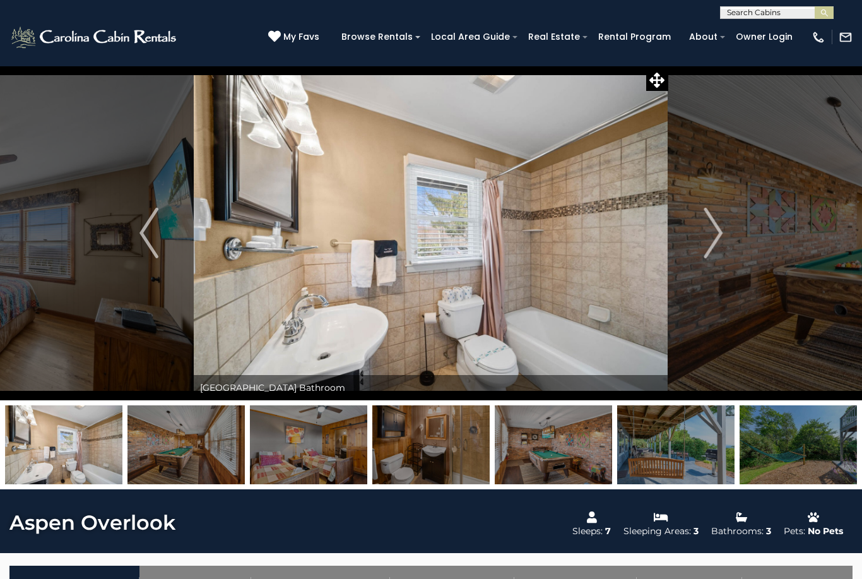
click at [172, 216] on button "Previous" at bounding box center [149, 233] width 90 height 335
